Goal: Register for event/course

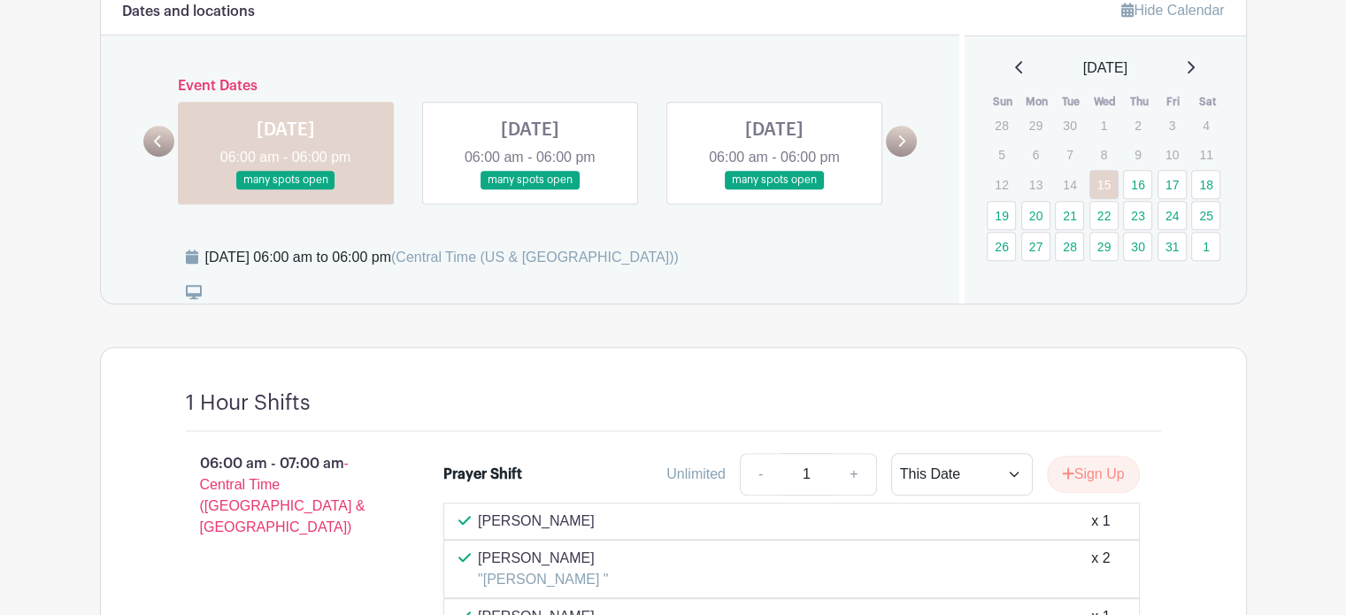
scroll to position [885, 0]
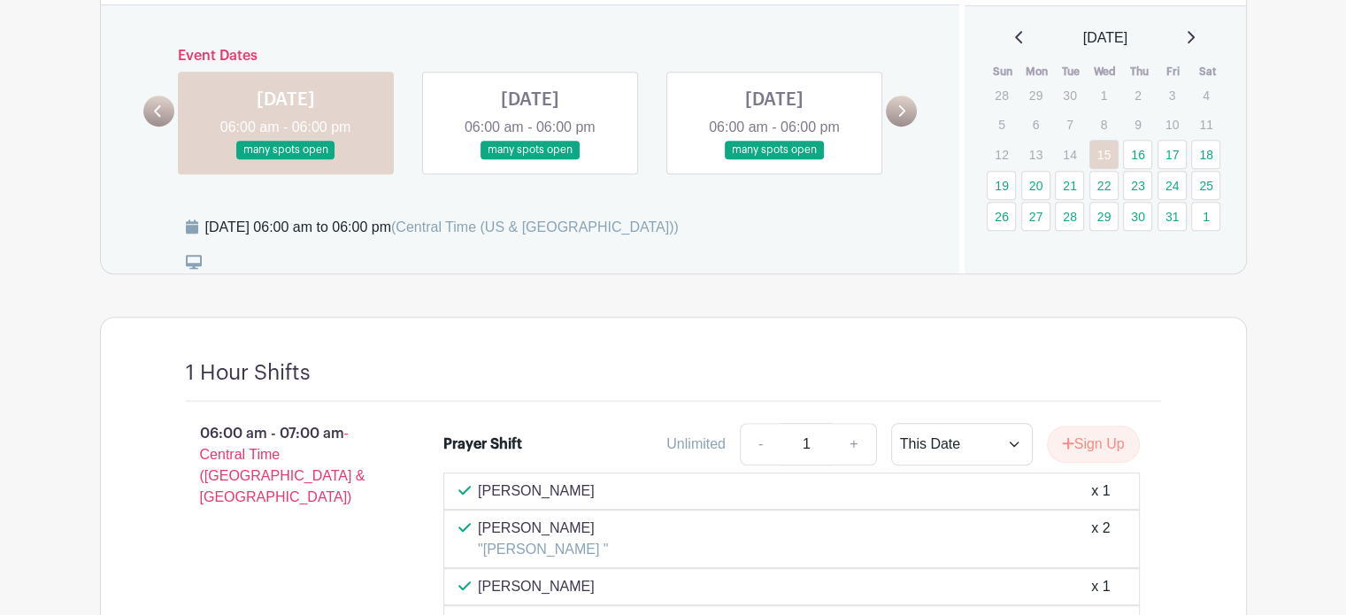
click at [530, 159] on link at bounding box center [530, 159] width 0 height 0
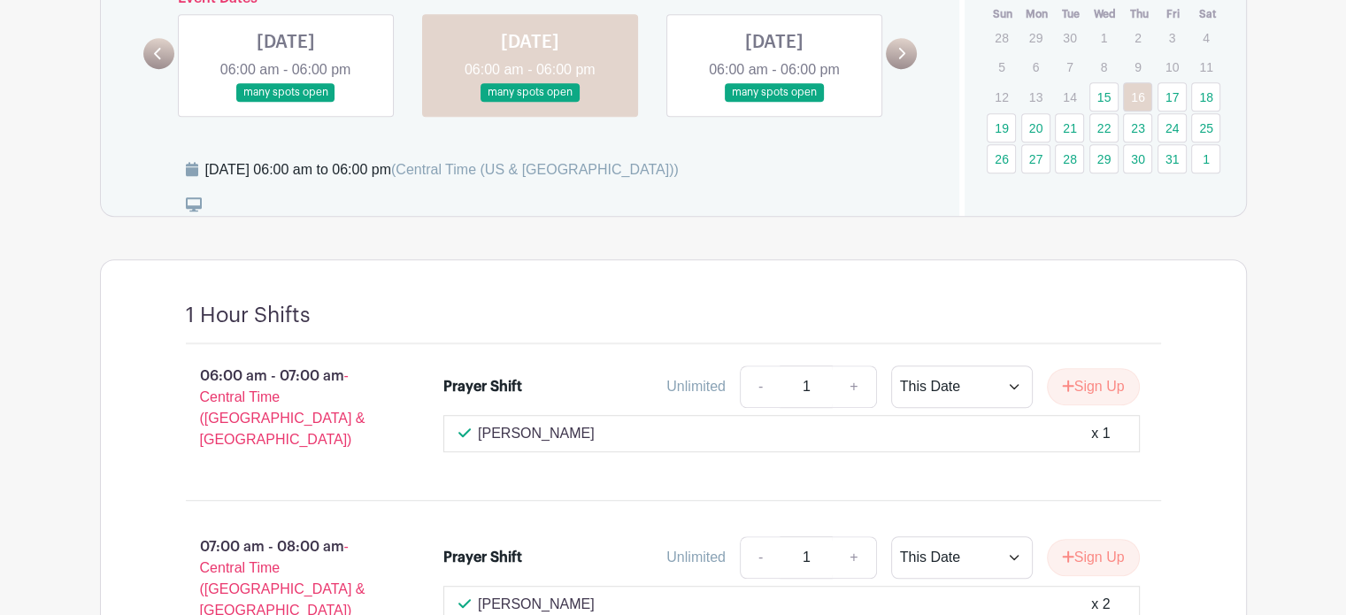
scroll to position [797, 0]
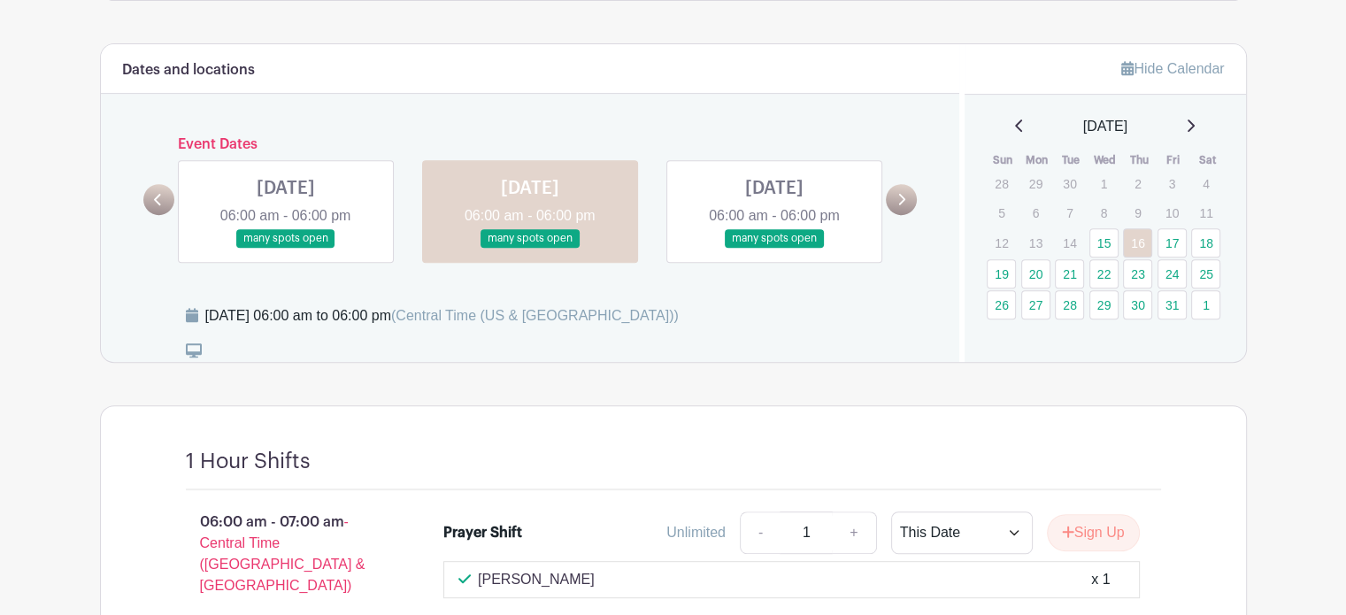
click at [903, 194] on icon at bounding box center [902, 200] width 7 height 12
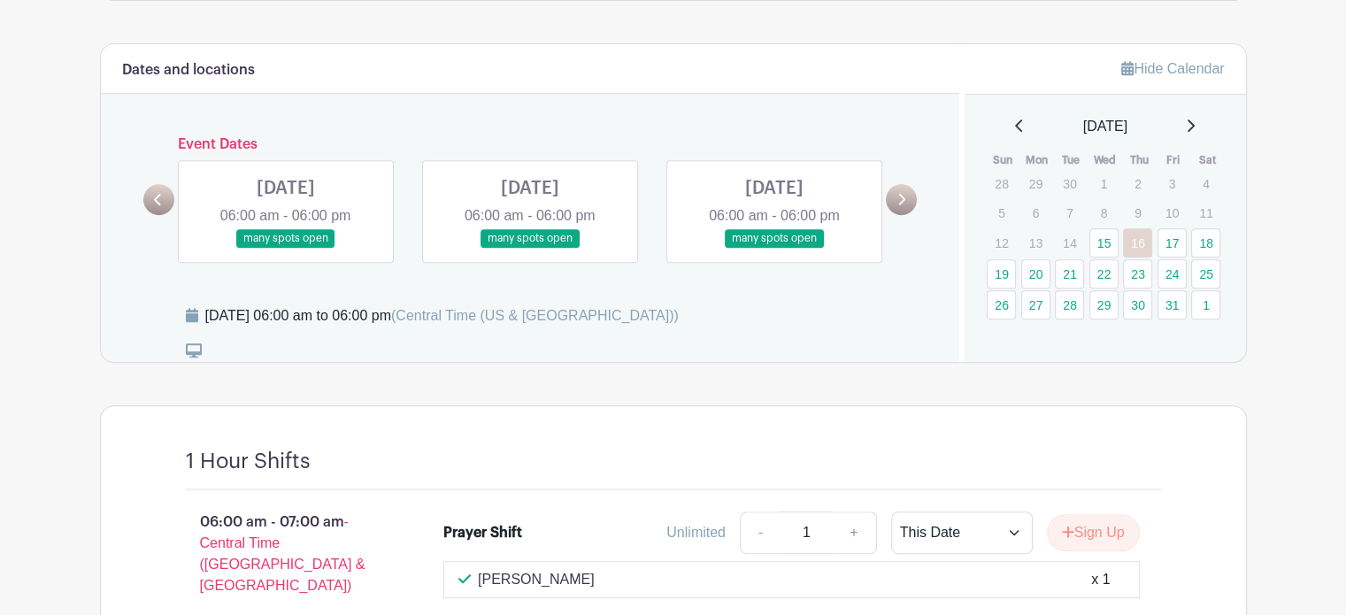
click at [286, 248] on link at bounding box center [286, 248] width 0 height 0
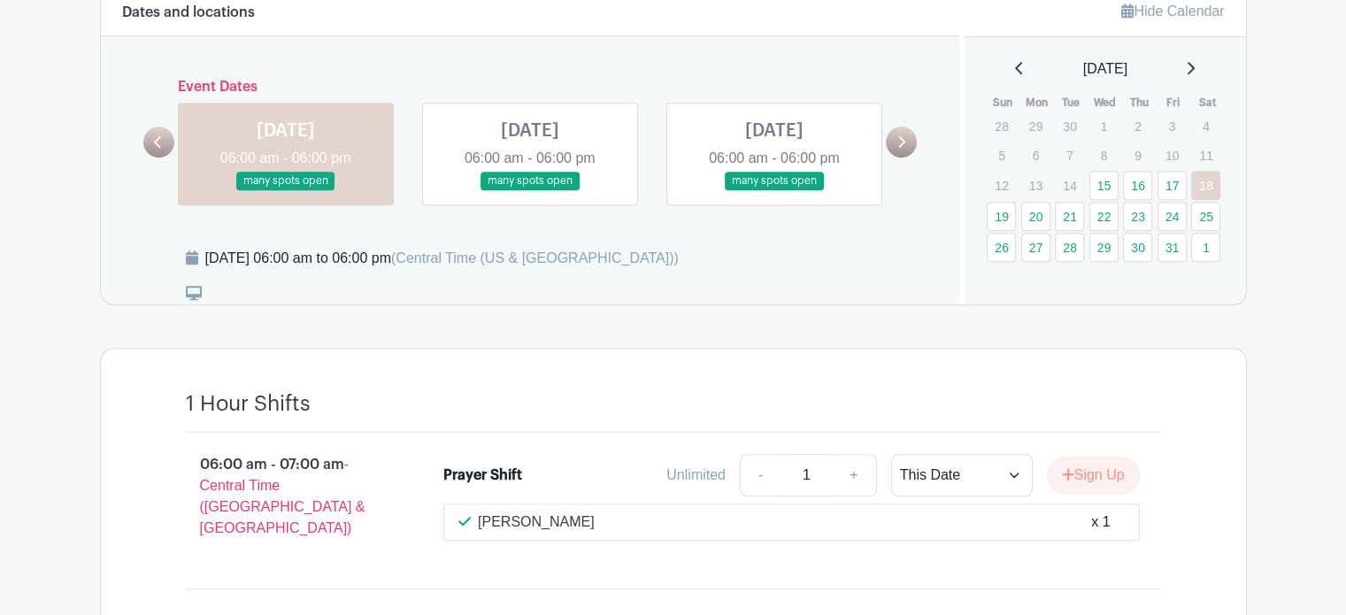
scroll to position [885, 0]
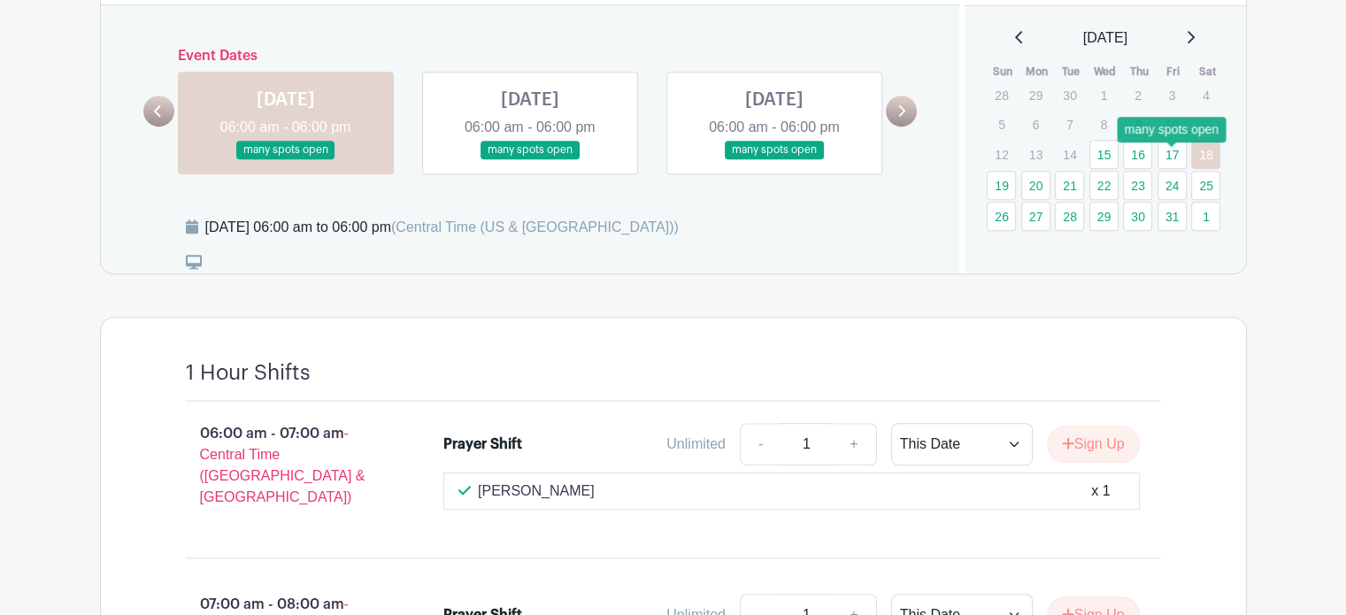
click at [1172, 171] on link "24" at bounding box center [1172, 185] width 29 height 29
click at [1207, 171] on link "25" at bounding box center [1205, 185] width 29 height 29
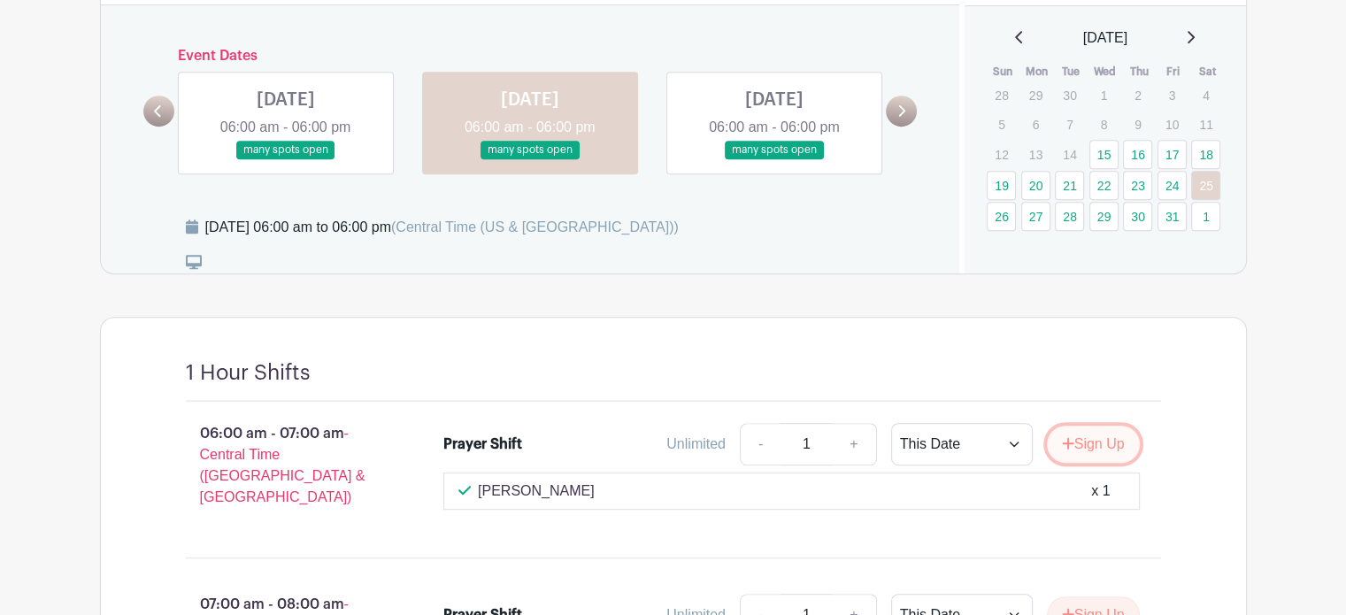
click at [1093, 426] on button "Sign Up" at bounding box center [1093, 444] width 93 height 37
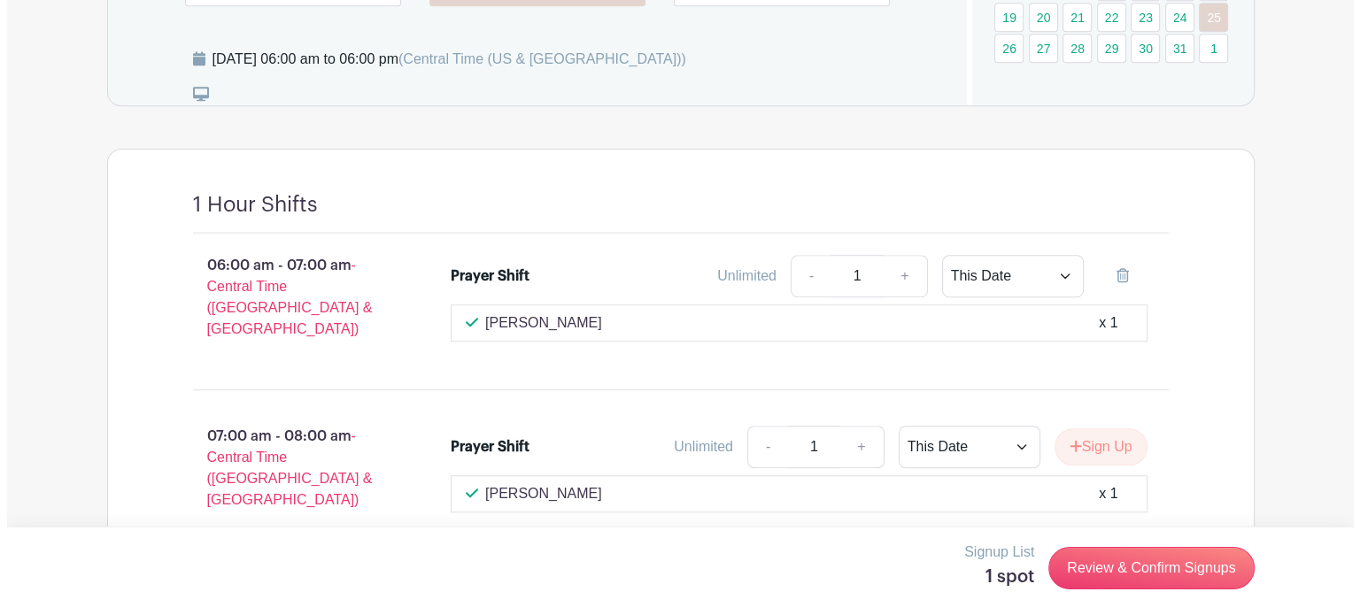
scroll to position [1062, 0]
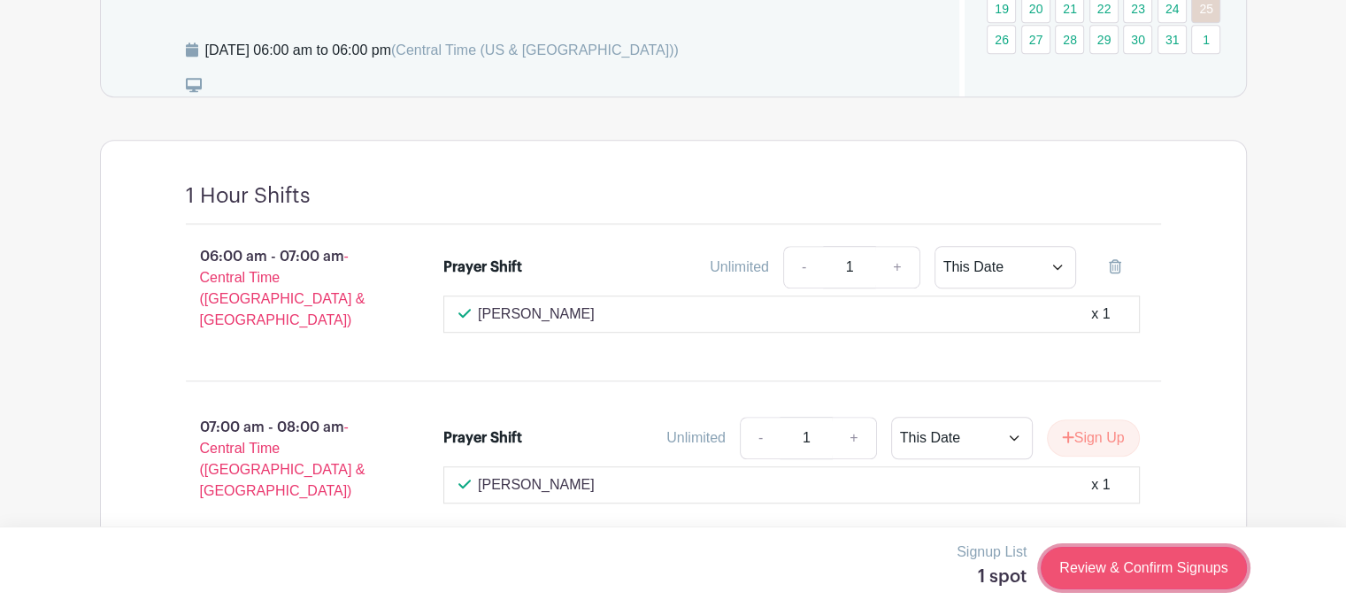
click at [1126, 574] on link "Review & Confirm Signups" at bounding box center [1143, 568] width 205 height 42
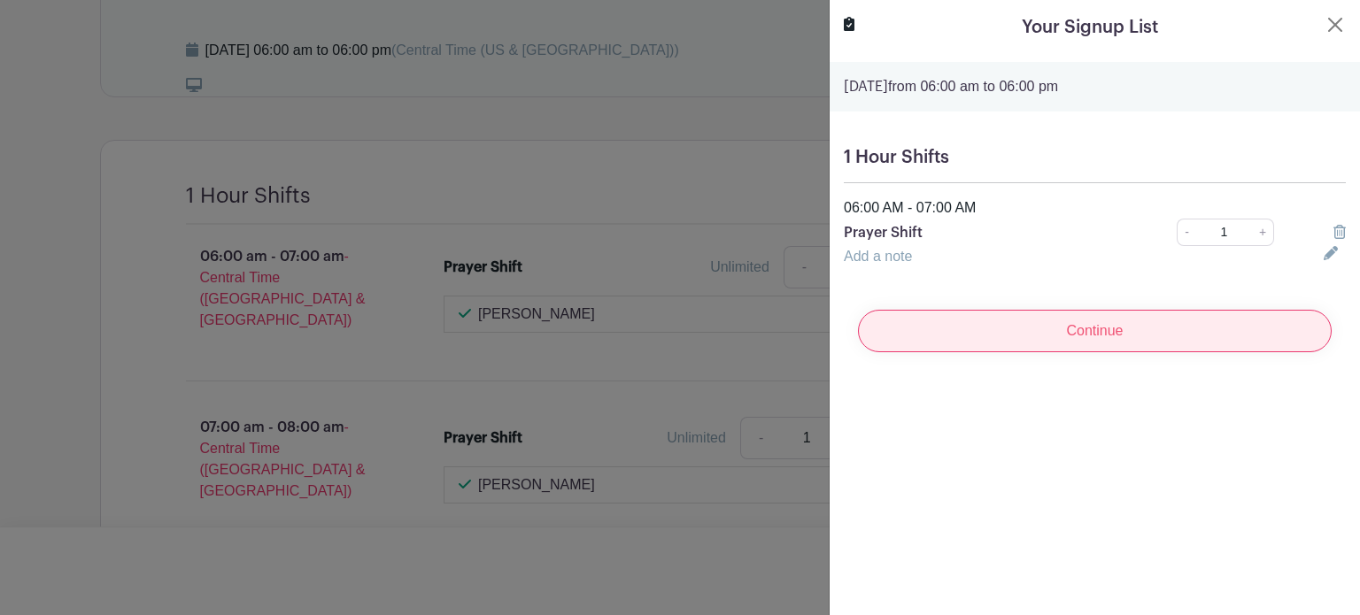
click at [1086, 339] on input "Continue" at bounding box center [1095, 331] width 474 height 42
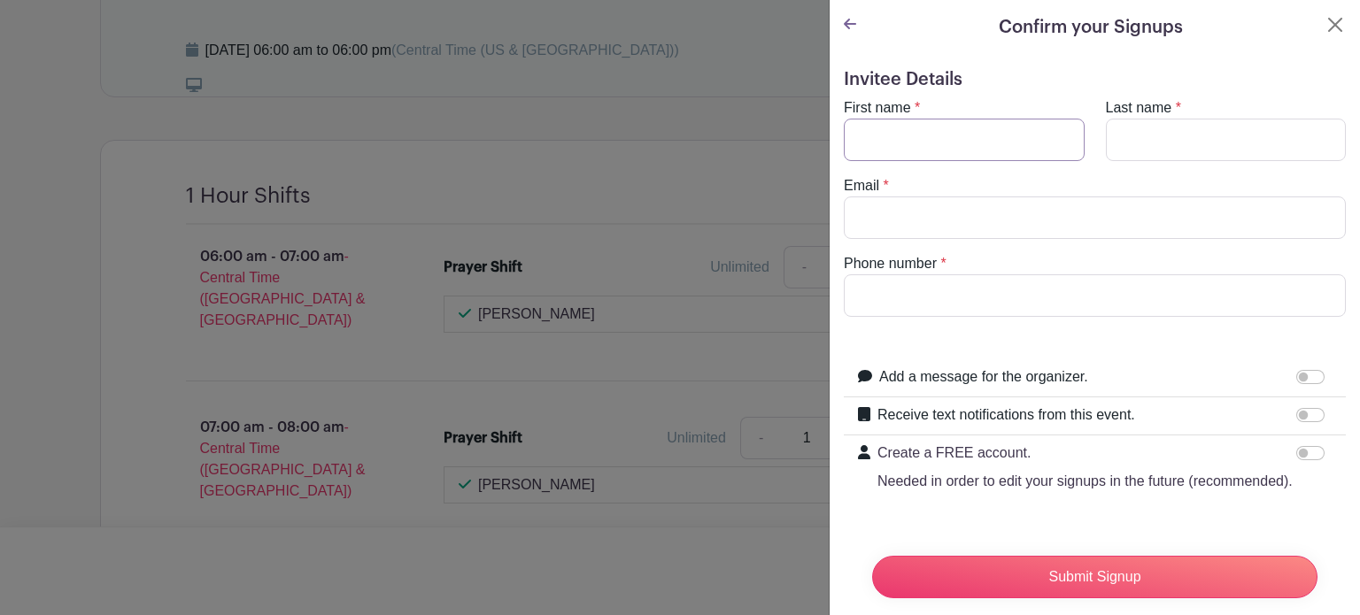
click at [959, 142] on input "First name" at bounding box center [964, 140] width 241 height 42
type input "[PERSON_NAME]"
type input "[PERSON_NAME][EMAIL_ADDRESS][PERSON_NAME][DOMAIN_NAME]"
type input "2176490825"
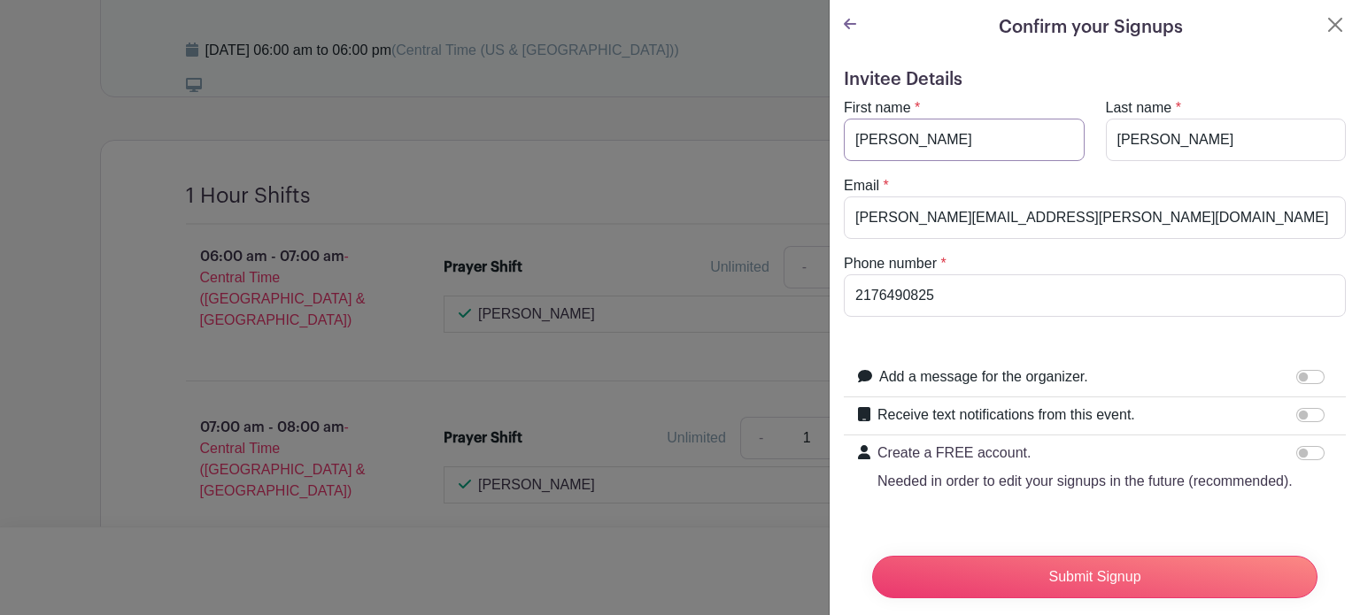
click at [935, 136] on input "[PERSON_NAME]" at bounding box center [964, 140] width 241 height 42
click at [903, 141] on input "[PERSON_NAME]" at bounding box center [964, 140] width 241 height 42
type input "Ed"
click at [1232, 180] on div "Email * [PERSON_NAME][EMAIL_ADDRESS][PERSON_NAME][DOMAIN_NAME]" at bounding box center [1094, 207] width 523 height 64
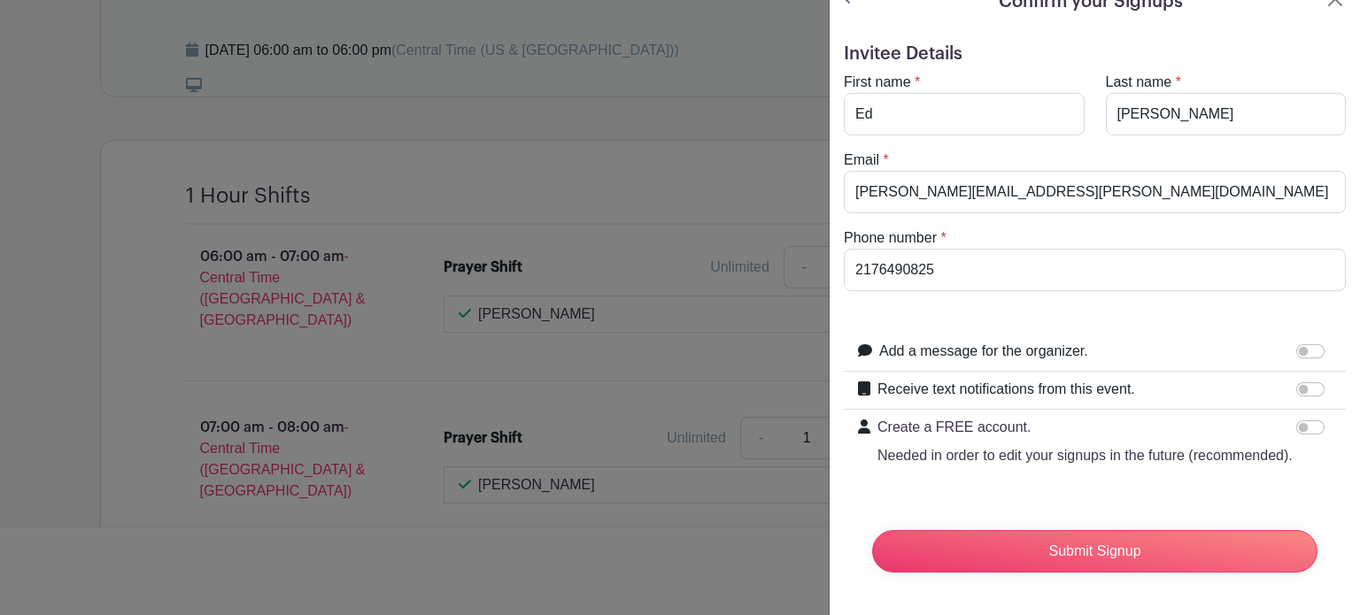
scroll to position [58, 0]
click at [1296, 382] on input "Receive text notifications from this event." at bounding box center [1310, 389] width 28 height 14
checkbox input "true"
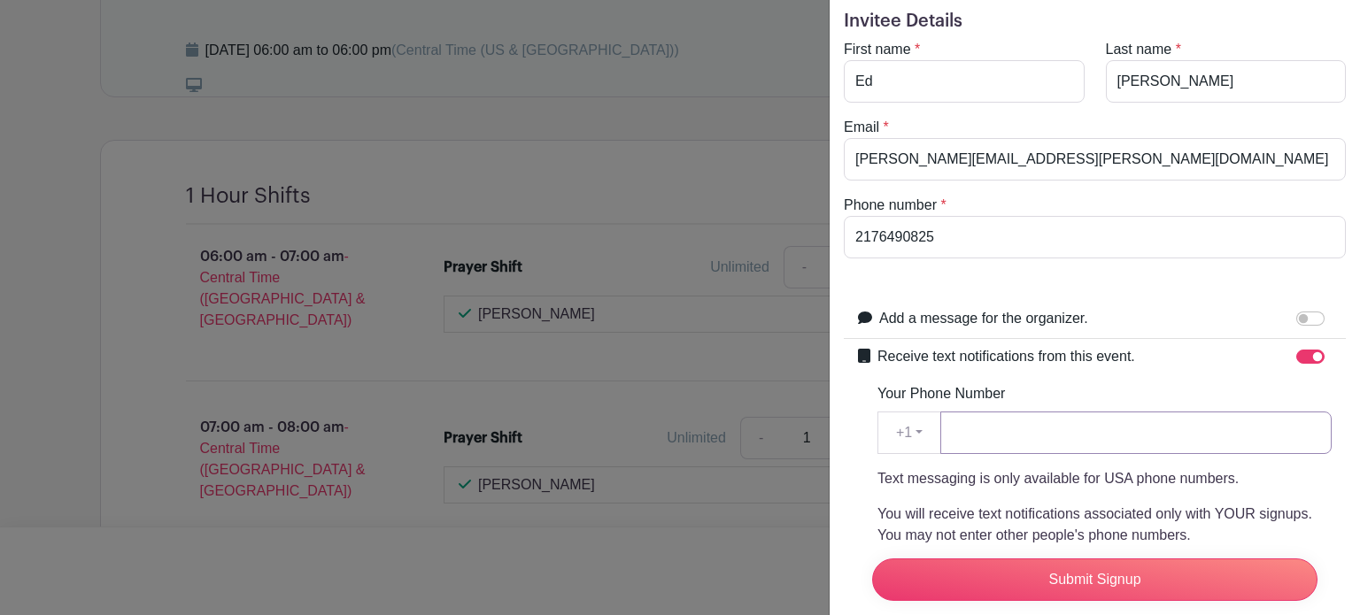
click at [1069, 435] on input "Your Phone Number" at bounding box center [1135, 433] width 391 height 42
type input "2176490825"
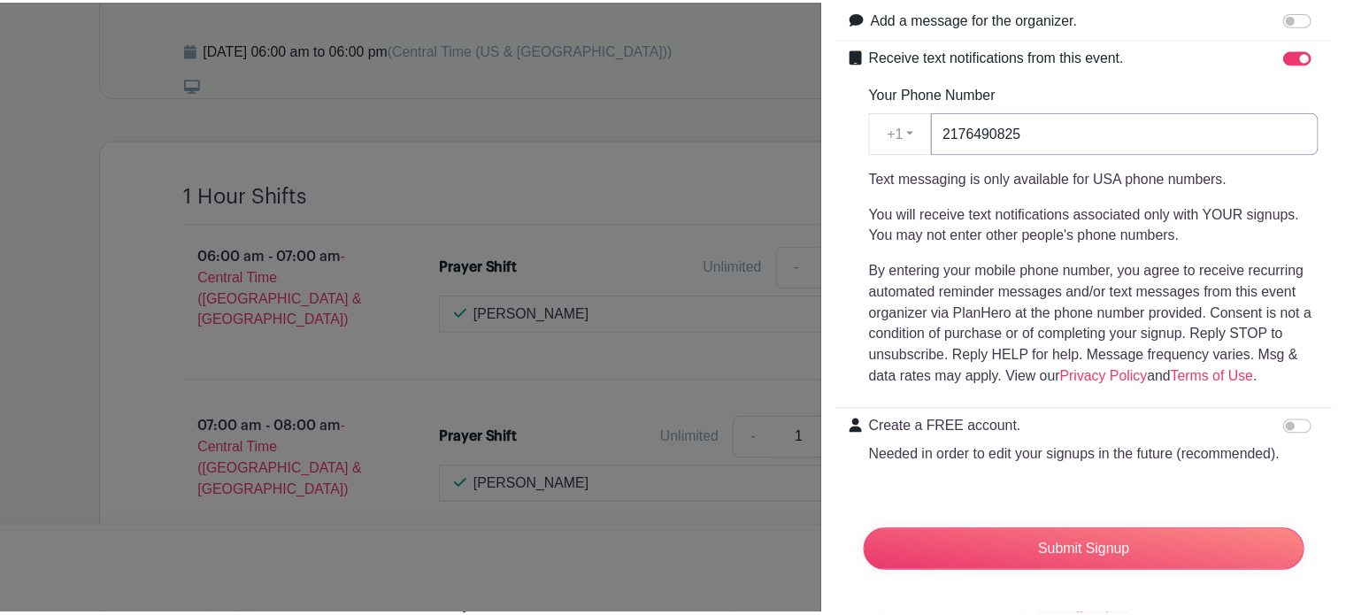
scroll to position [390, 0]
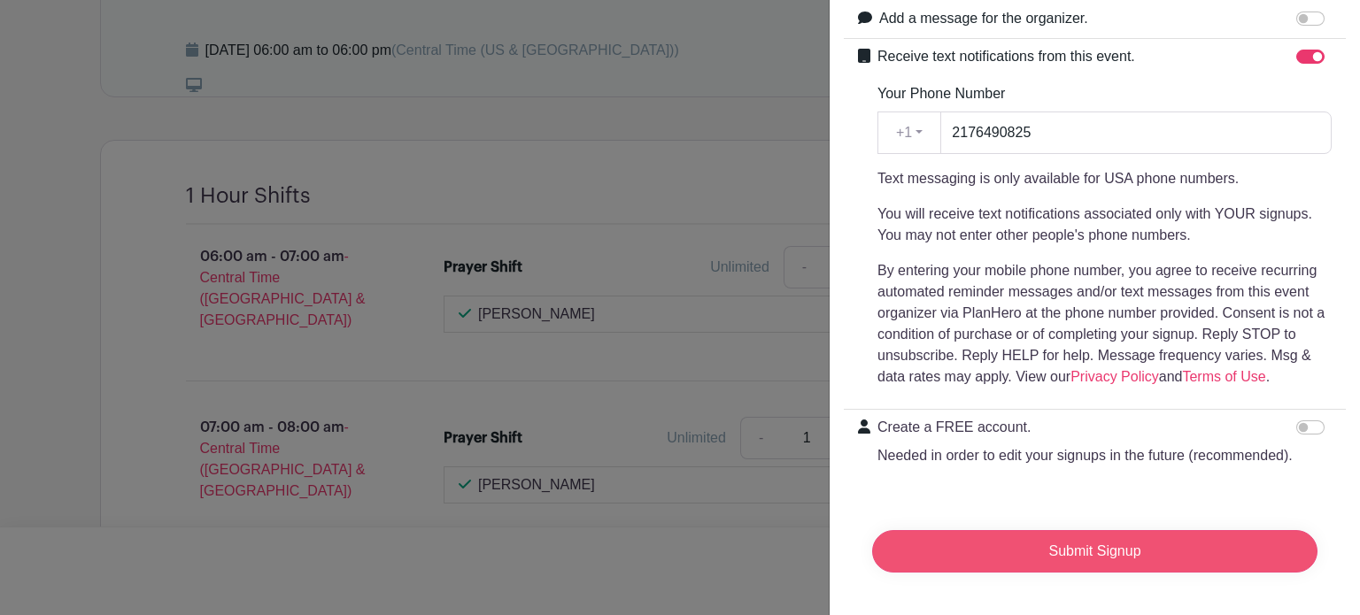
click at [1069, 546] on input "Submit Signup" at bounding box center [1094, 551] width 445 height 42
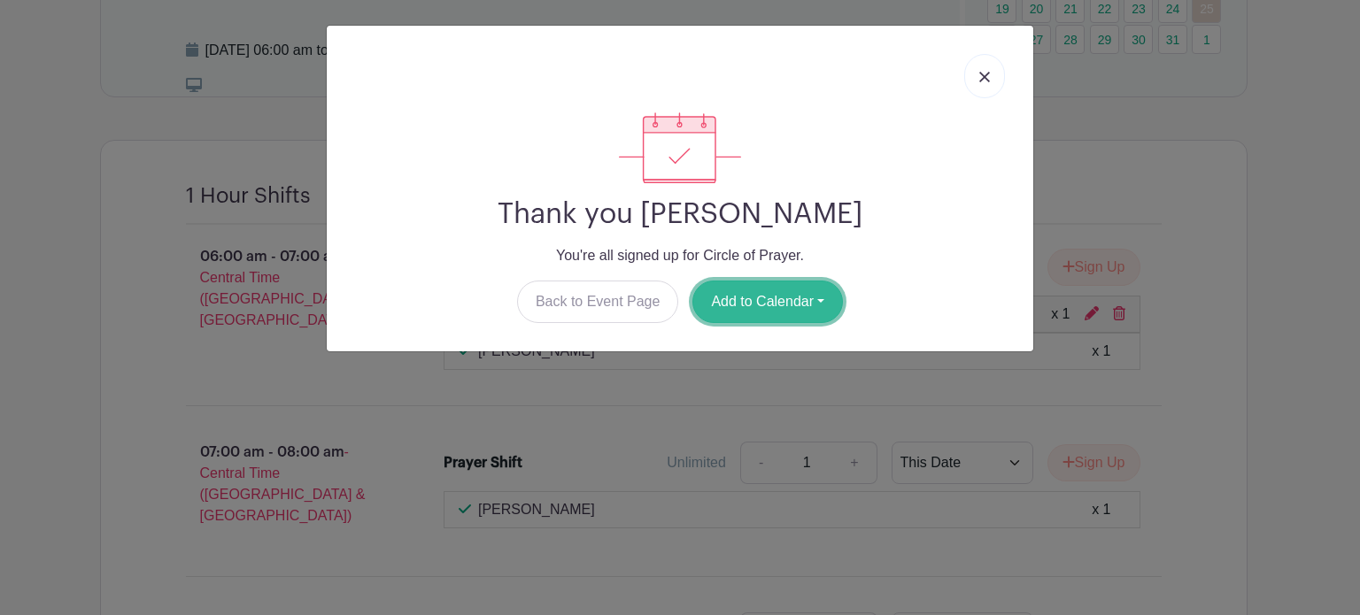
click at [735, 310] on button "Add to Calendar" at bounding box center [767, 302] width 150 height 42
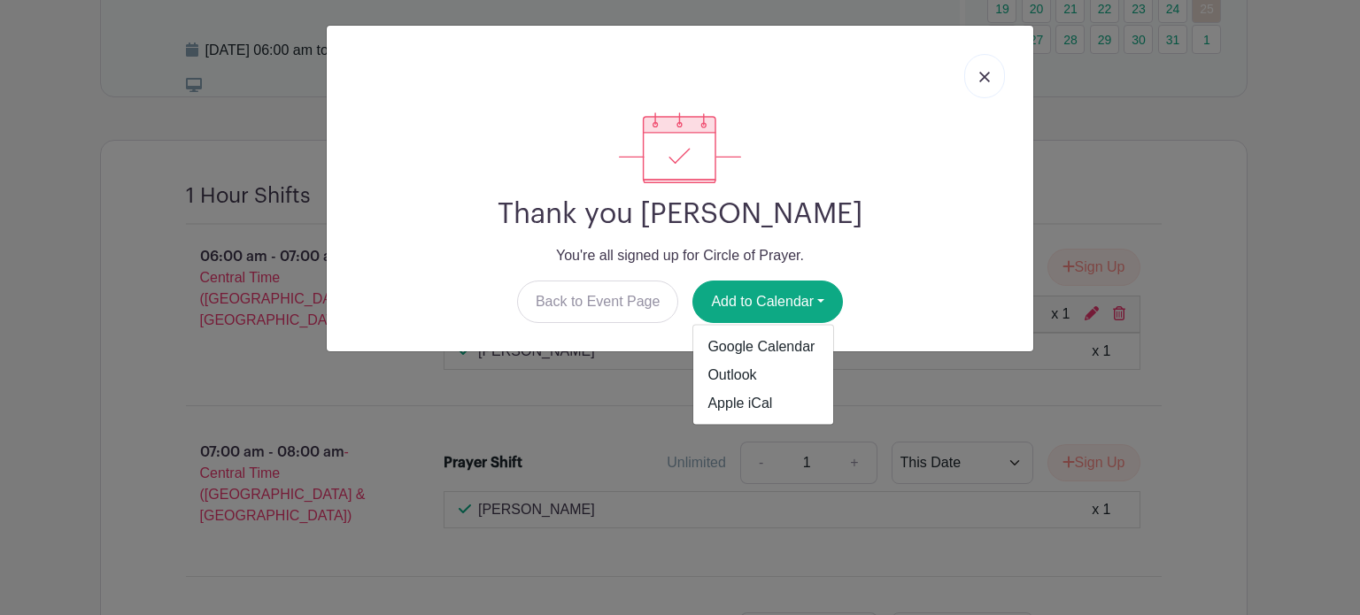
click at [991, 76] on link at bounding box center [984, 76] width 41 height 44
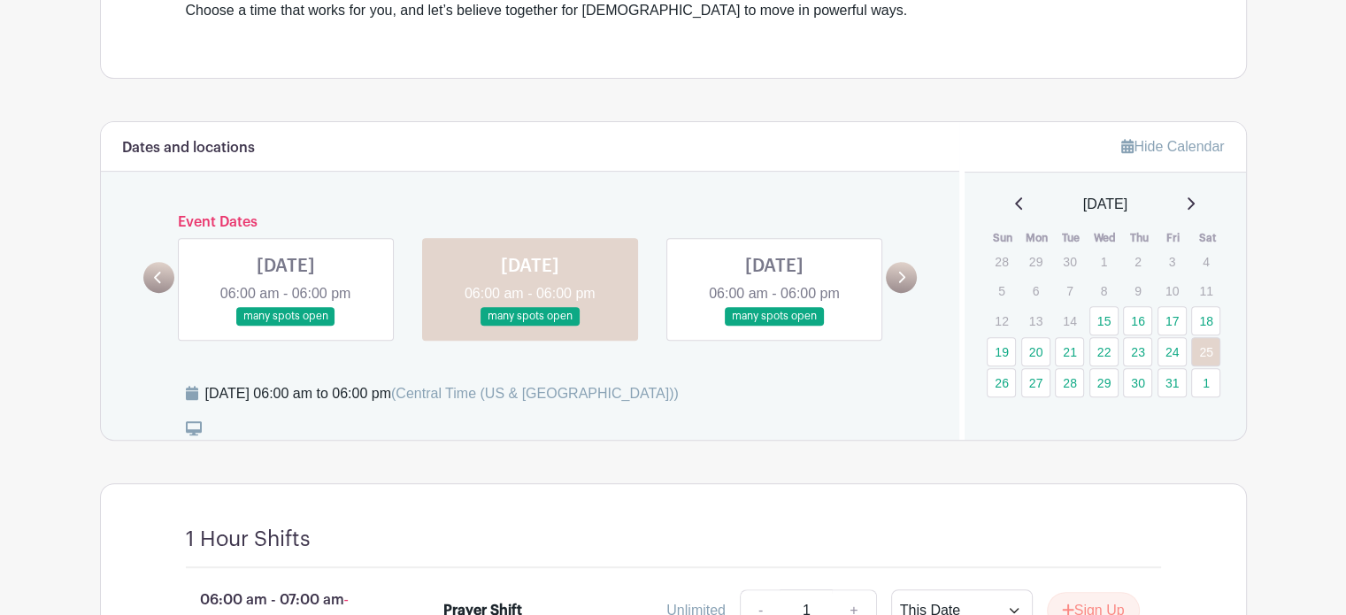
scroll to position [708, 0]
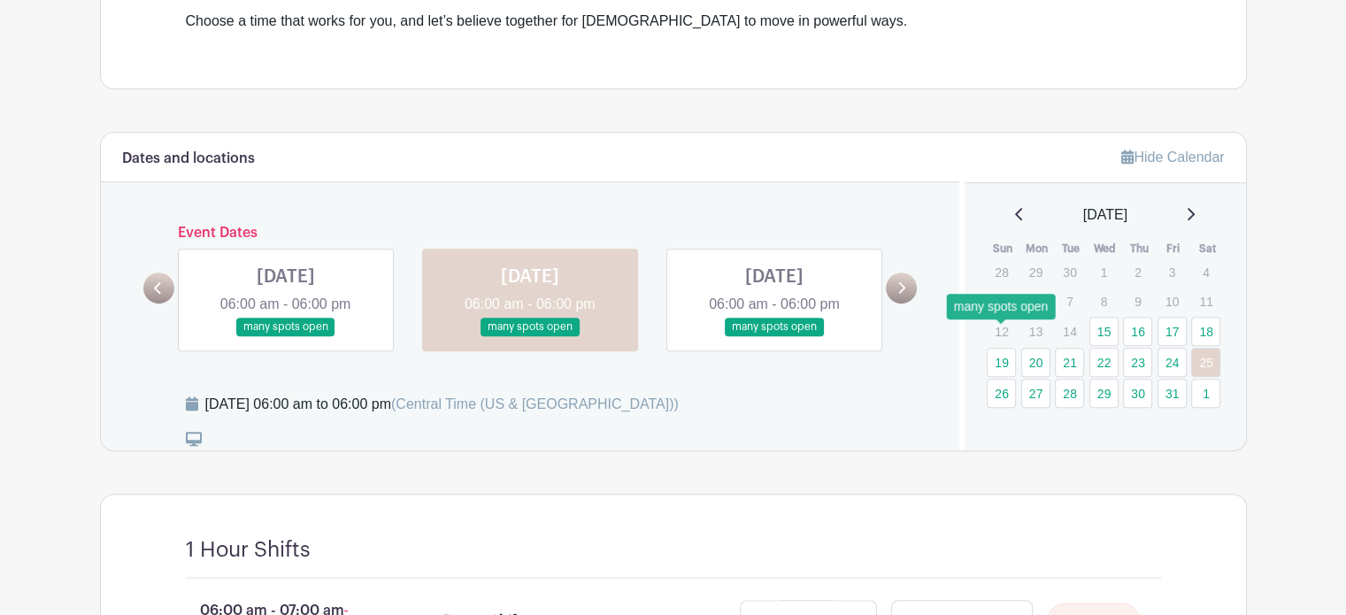
click at [1001, 348] on link "19" at bounding box center [1001, 362] width 29 height 29
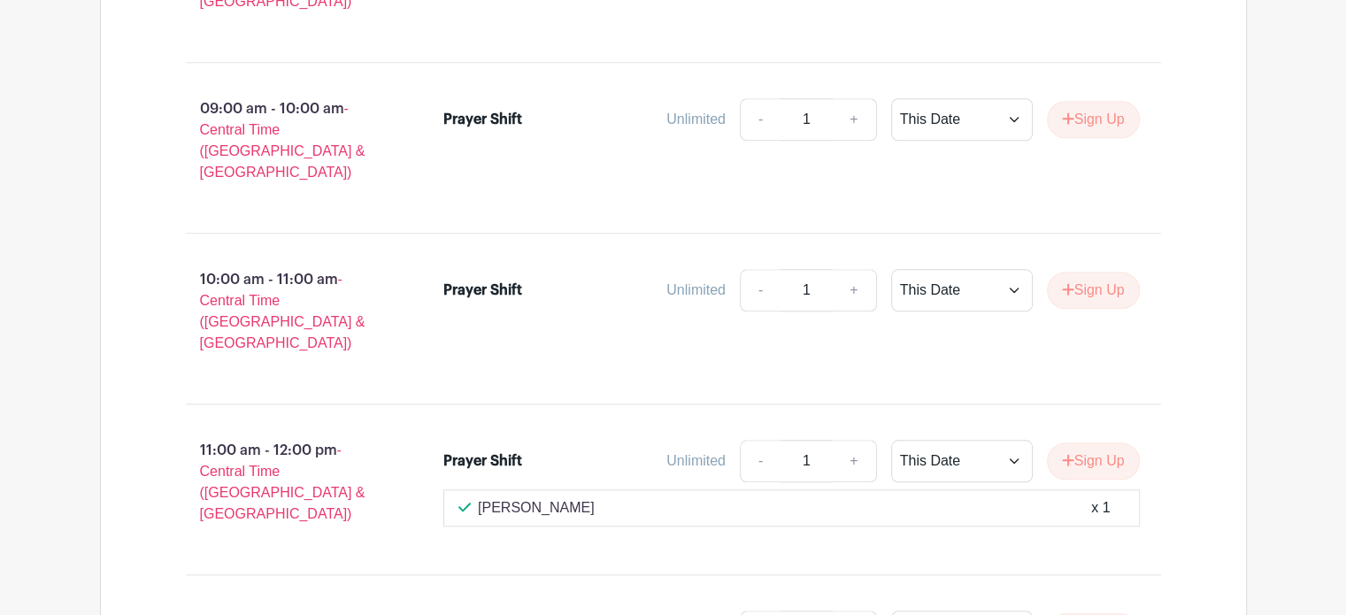
scroll to position [1722, 0]
